Goal: Task Accomplishment & Management: Manage account settings

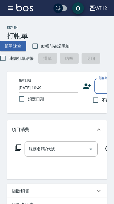
click at [10, 7] on icon "button" at bounding box center [10, 7] width 5 height 3
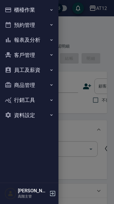
click at [23, 13] on button "櫃檯作業" at bounding box center [29, 9] width 54 height 15
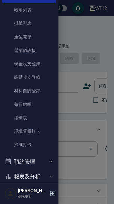
scroll to position [32, 0]
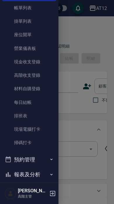
click at [28, 131] on link "現場電腦打卡" at bounding box center [29, 128] width 54 height 13
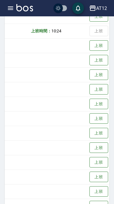
scroll to position [0, 120]
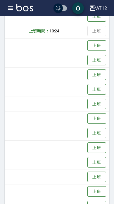
click at [87, 103] on button "上班" at bounding box center [96, 104] width 19 height 11
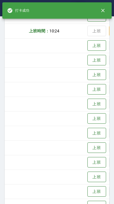
click at [10, 7] on div "打卡成功" at bounding box center [18, 10] width 22 height 10
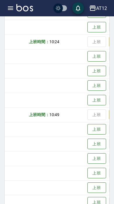
scroll to position [264, 0]
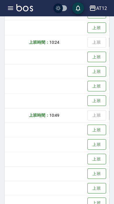
click at [15, 5] on button "button" at bounding box center [11, 8] width 12 height 12
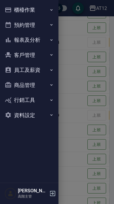
click at [17, 70] on button "員工及薪資" at bounding box center [29, 69] width 54 height 15
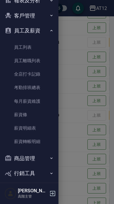
scroll to position [40, 0]
click at [19, 77] on link "全店打卡記錄" at bounding box center [29, 73] width 54 height 13
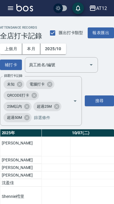
scroll to position [175, 331]
click at [72, 137] on div "上 10:49" at bounding box center [94, 134] width 45 height 6
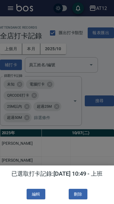
click at [36, 194] on button "編輯" at bounding box center [36, 194] width 19 height 11
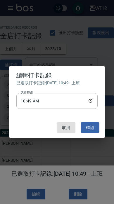
click at [66, 101] on input "10:49" at bounding box center [56, 101] width 81 height 16
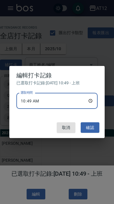
type input "10:40"
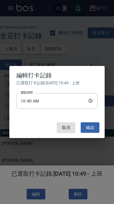
click at [92, 126] on button "確認" at bounding box center [89, 127] width 19 height 11
